Goal: Task Accomplishment & Management: Manage account settings

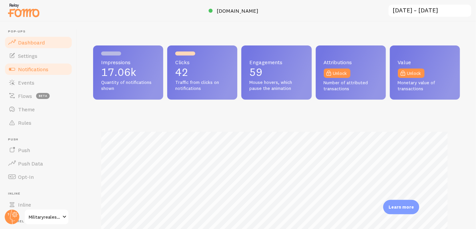
click at [39, 67] on span "Notifications" at bounding box center [33, 69] width 30 height 7
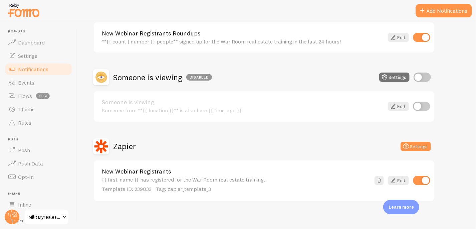
scroll to position [164, 0]
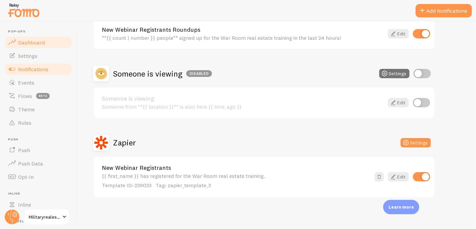
click at [38, 44] on span "Dashboard" at bounding box center [31, 42] width 27 height 7
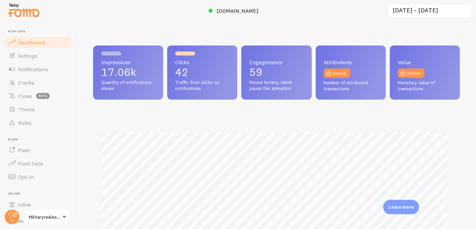
scroll to position [175, 362]
click at [225, 12] on span "[DOMAIN_NAME]" at bounding box center [238, 10] width 42 height 7
click at [34, 67] on span "Notifications" at bounding box center [33, 69] width 30 height 7
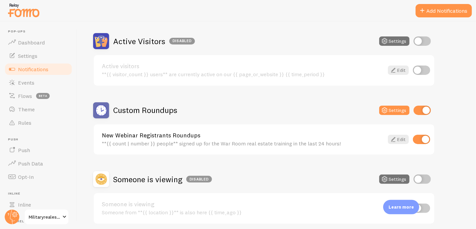
scroll to position [61, 0]
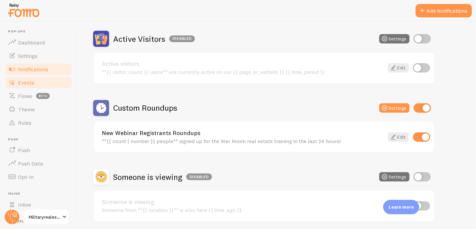
click at [20, 83] on span "Events" at bounding box center [26, 82] width 16 height 7
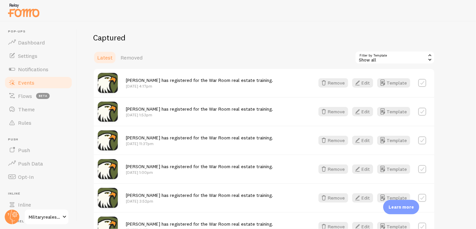
scroll to position [79, 0]
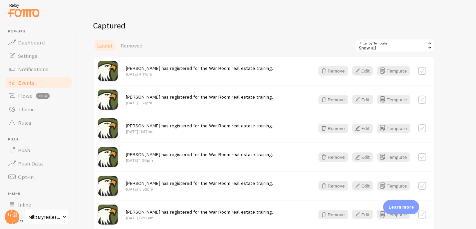
click at [34, 80] on span "Events" at bounding box center [26, 82] width 16 height 7
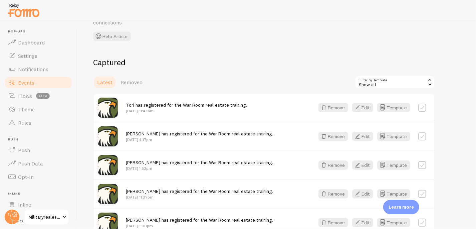
scroll to position [69, 0]
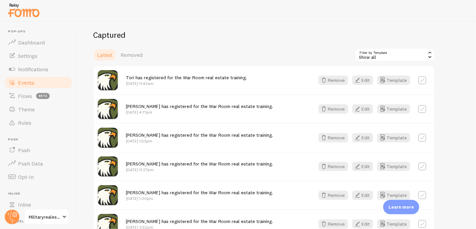
click at [374, 51] on div "Show all" at bounding box center [395, 54] width 80 height 13
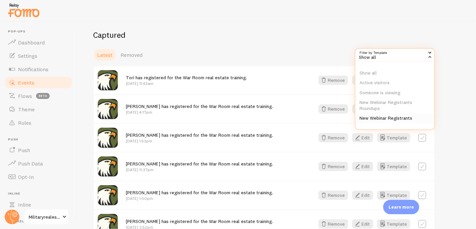
click at [384, 119] on li "New Webinar Registrants" at bounding box center [394, 118] width 79 height 10
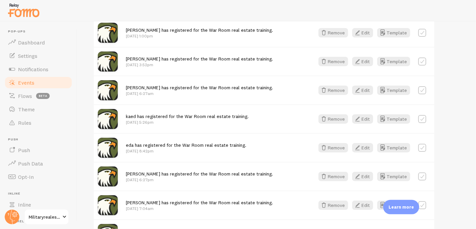
scroll to position [233, 0]
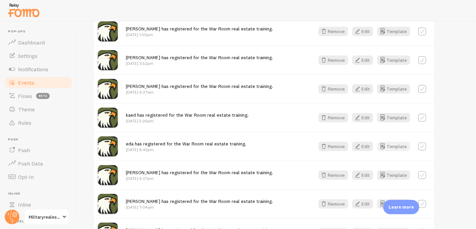
click at [384, 145] on icon "button" at bounding box center [382, 146] width 8 height 8
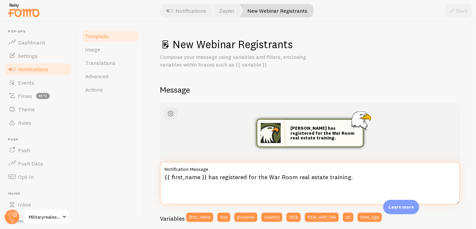
click at [197, 175] on textarea "{{ first_name }} has registered for the War Room real estate training." at bounding box center [310, 183] width 300 height 43
click at [200, 176] on textarea "{{ first_name }} has registered for the War Room real estate training." at bounding box center [310, 183] width 300 height 43
type textarea "{{ first_name | propercase }} has registered for the War Room real estate train…"
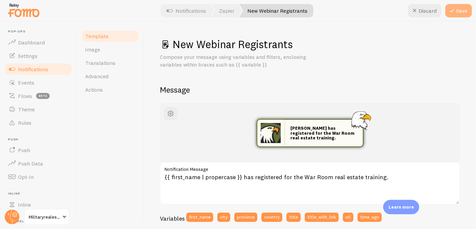
click at [450, 13] on icon at bounding box center [452, 11] width 8 height 8
